Goal: Obtain resource: Obtain resource

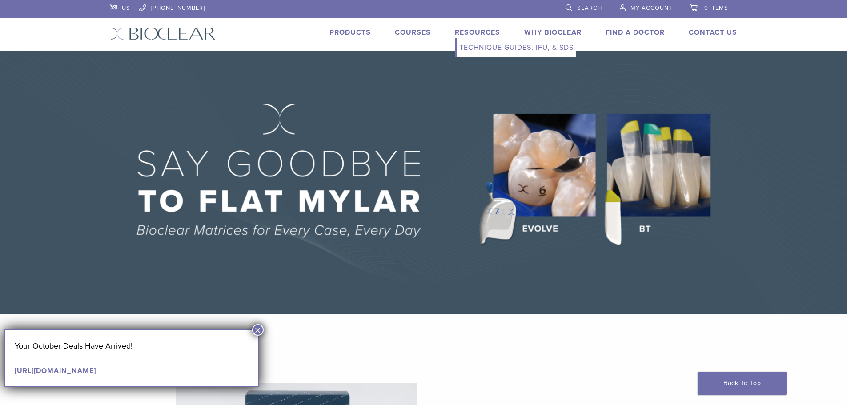
click at [481, 30] on link "Resources" at bounding box center [477, 32] width 45 height 9
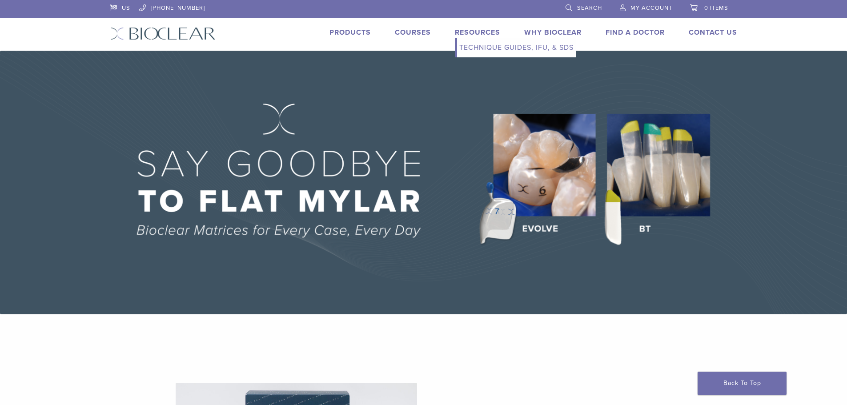
click at [481, 45] on link "Technique Guides, IFU, & SDS" at bounding box center [516, 48] width 119 height 20
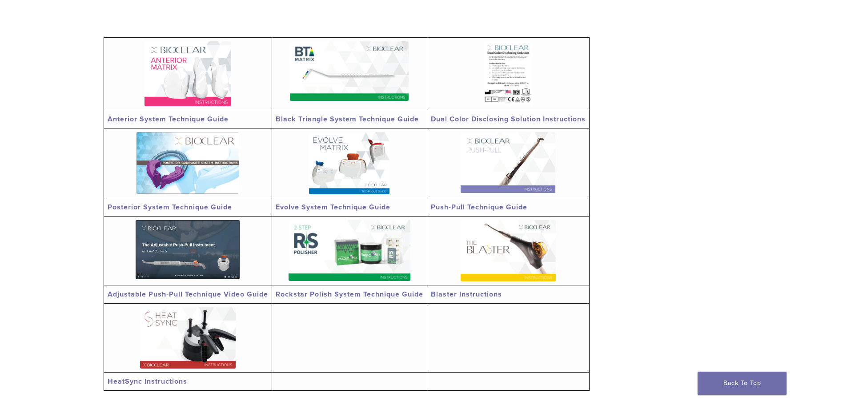
scroll to position [178, 0]
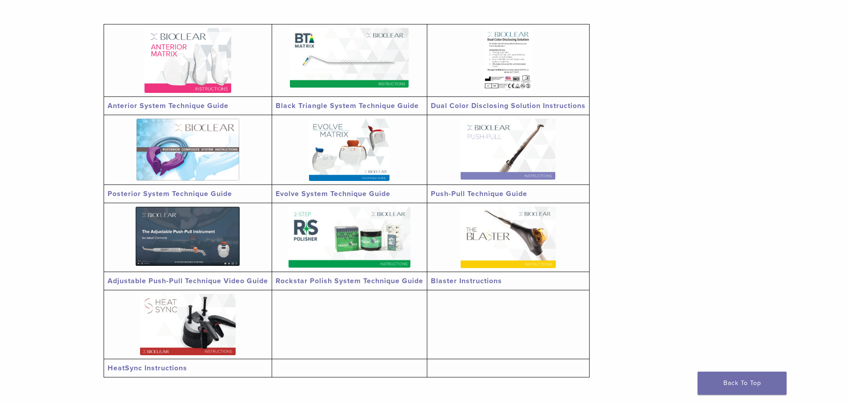
click at [162, 107] on link "Anterior System Technique Guide" at bounding box center [168, 105] width 121 height 9
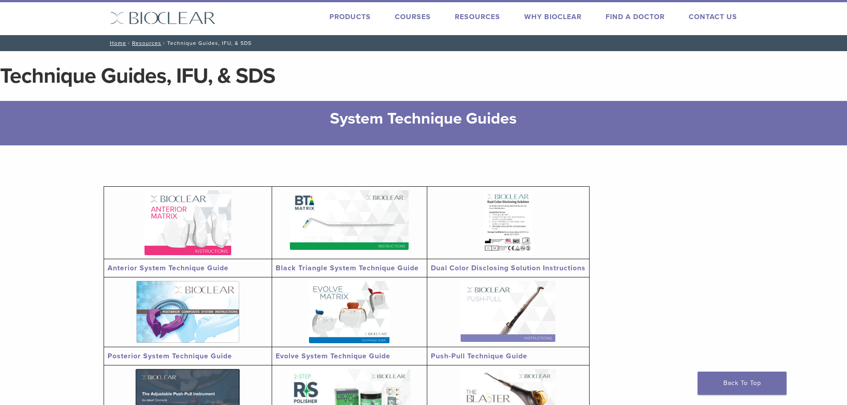
scroll to position [0, 0]
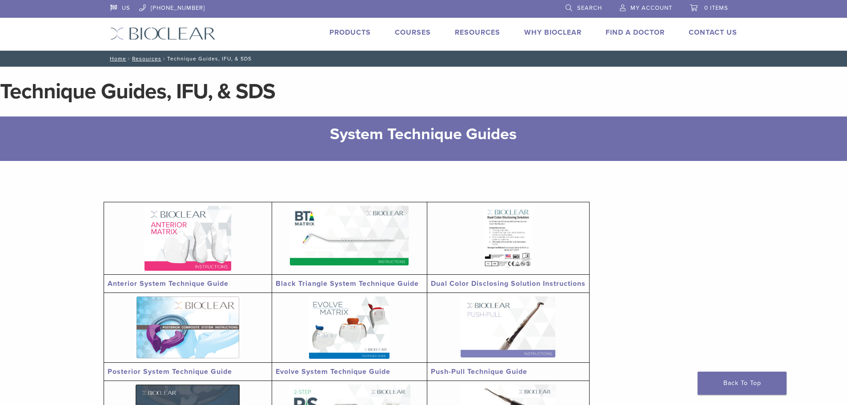
click at [420, 31] on link "Courses" at bounding box center [413, 32] width 36 height 9
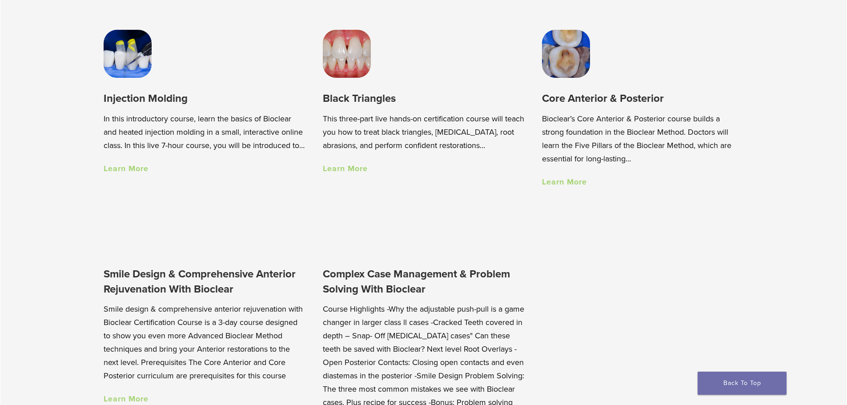
scroll to position [756, 0]
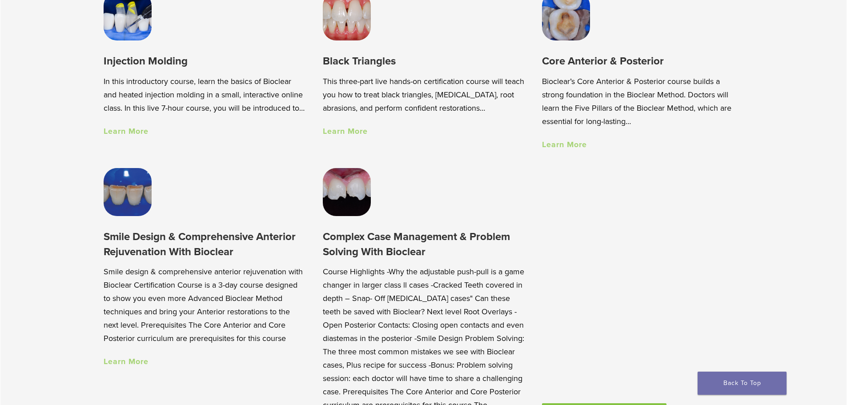
click at [123, 136] on link "Learn More" at bounding box center [126, 131] width 45 height 10
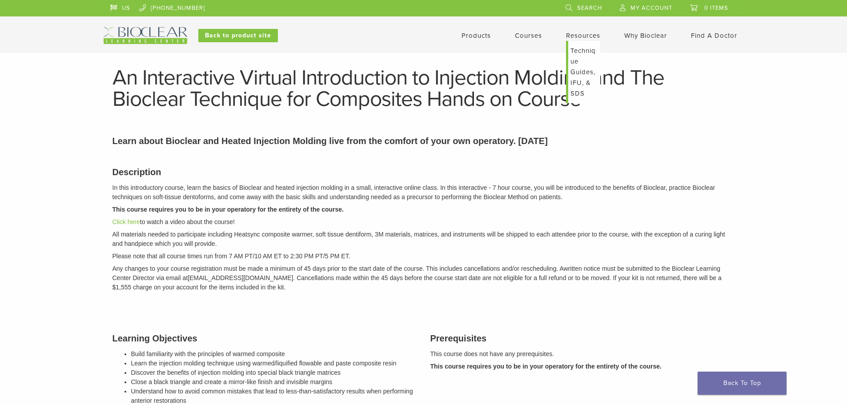
click at [575, 80] on link "Technique Guides, IFU, & SDS" at bounding box center [584, 72] width 32 height 62
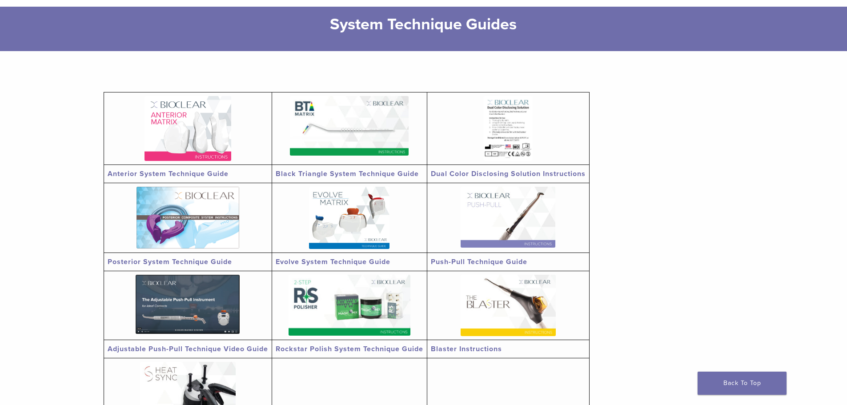
scroll to position [133, 0]
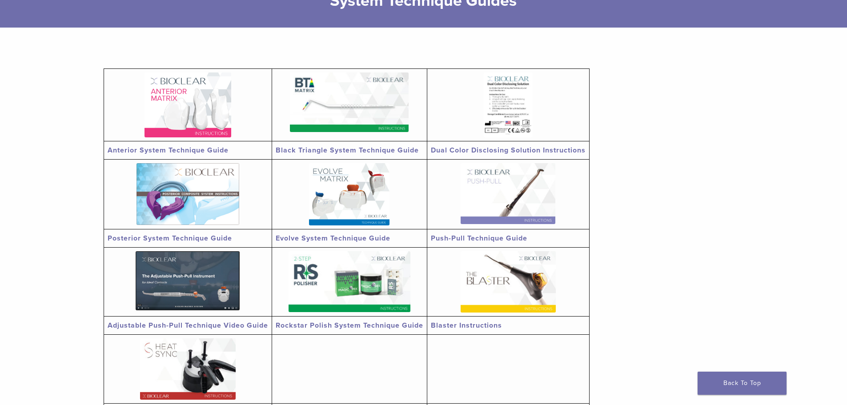
click at [205, 147] on link "Anterior System Technique Guide" at bounding box center [168, 150] width 121 height 9
click at [327, 111] on img at bounding box center [349, 102] width 119 height 60
click at [493, 139] on td at bounding box center [508, 105] width 162 height 72
click at [496, 151] on link "Dual Color Disclosing Solution Instructions" at bounding box center [508, 150] width 155 height 9
click at [454, 210] on link at bounding box center [508, 193] width 155 height 61
